Goal: Information Seeking & Learning: Learn about a topic

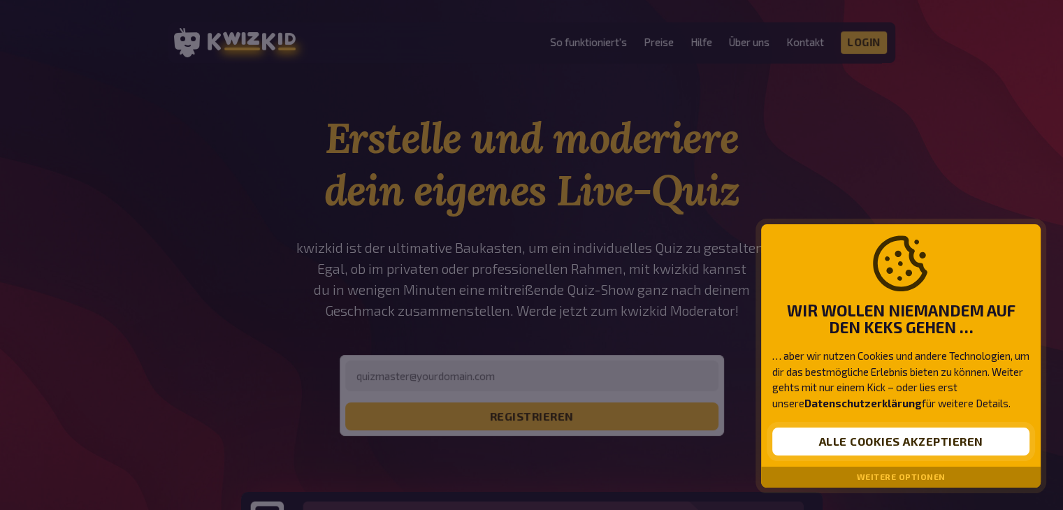
click at [846, 449] on button "Alle Cookies akzeptieren" at bounding box center [900, 442] width 257 height 28
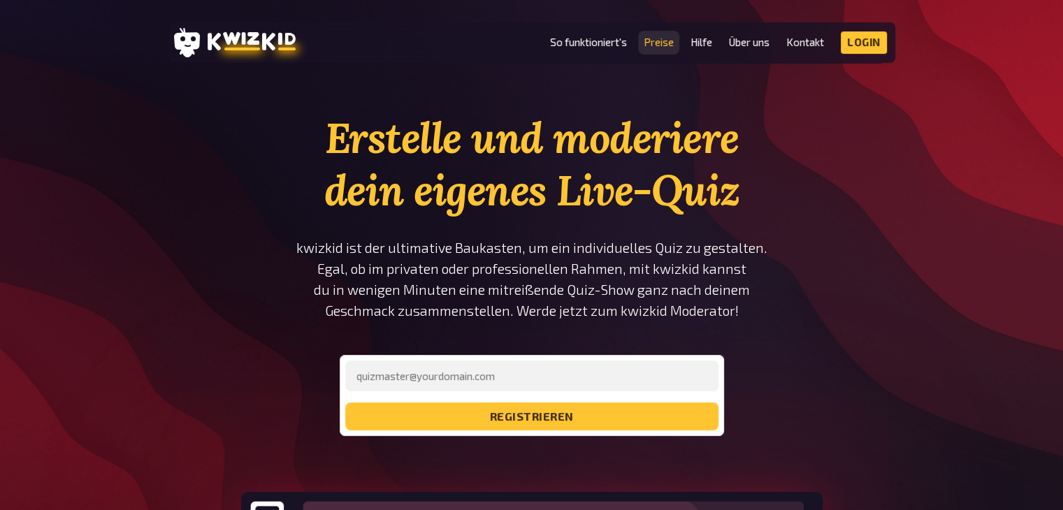
click at [660, 40] on link "Preise" at bounding box center [658, 42] width 30 height 12
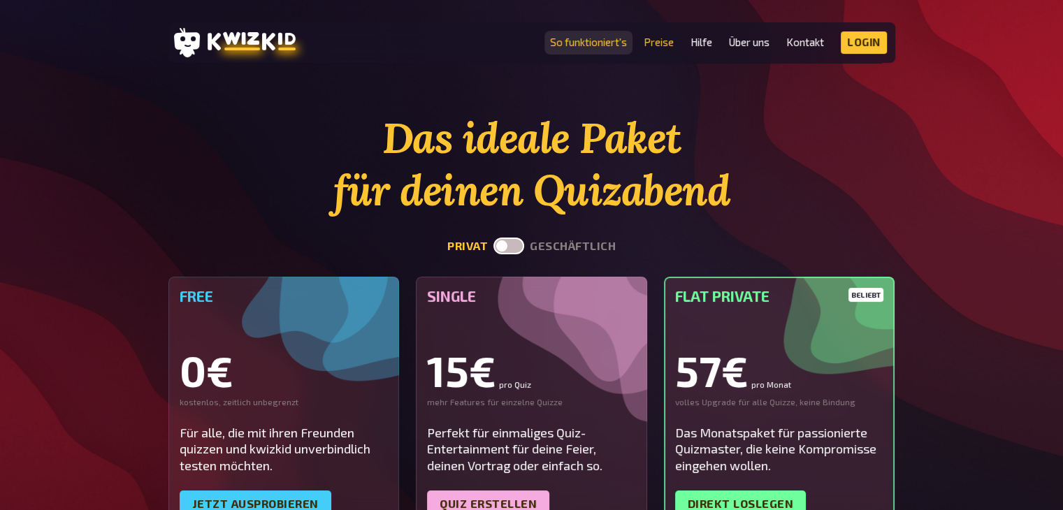
click at [595, 39] on link "So funktioniert's" at bounding box center [588, 42] width 77 height 12
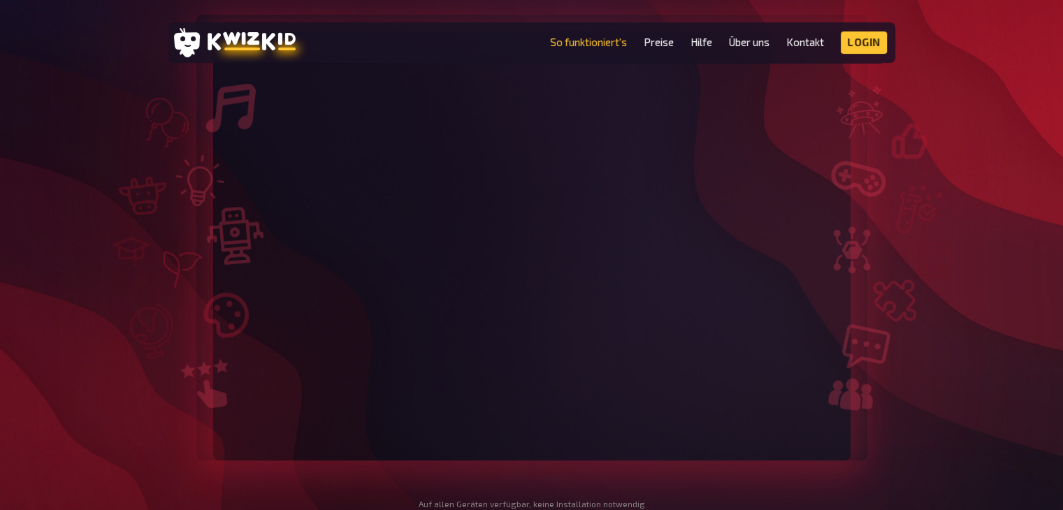
scroll to position [279, 0]
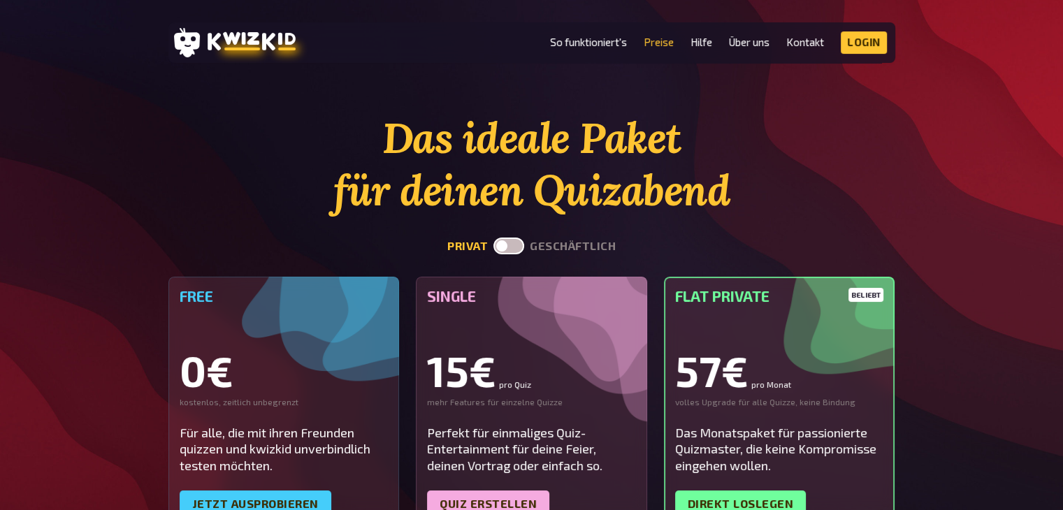
click at [511, 245] on label at bounding box center [508, 246] width 31 height 17
click at [493, 238] on input "checkbox" at bounding box center [493, 237] width 1 height 1
checkbox input "true"
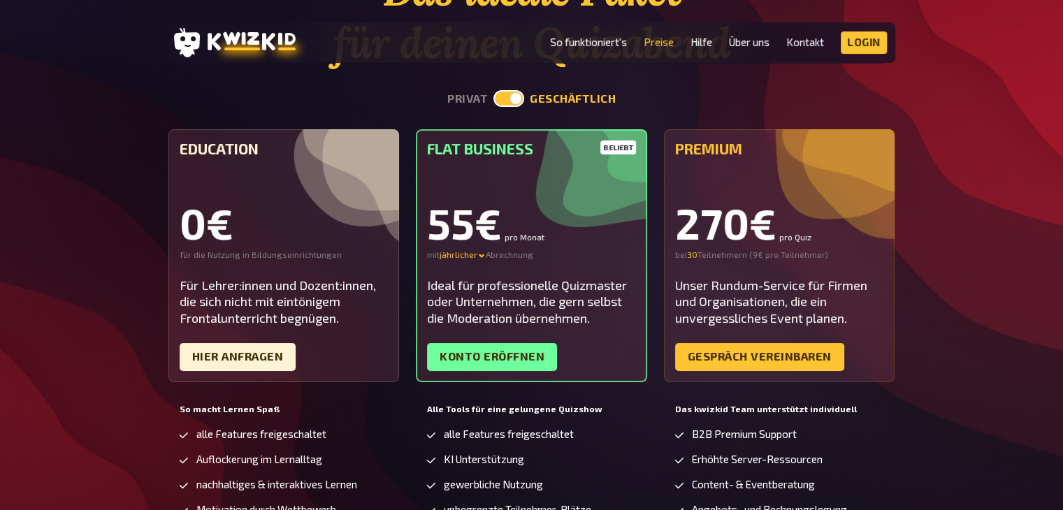
scroll to position [143, 0]
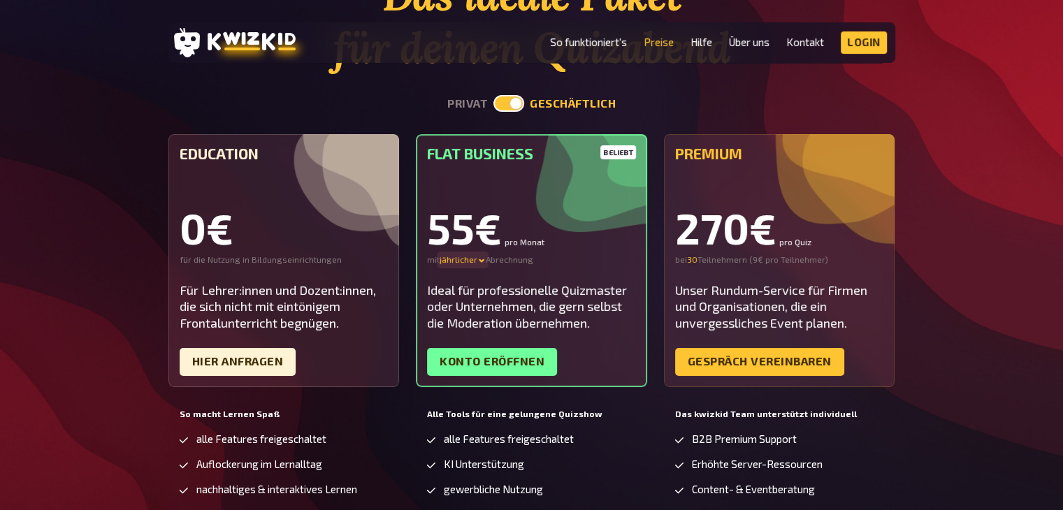
click at [481, 260] on icon at bounding box center [482, 260] width 6 height 3
click at [632, 303] on div "Ideal für professionelle Quizmaster oder Unternehmen, die gern selbst die Moder…" at bounding box center [531, 306] width 209 height 49
